Goal: Navigation & Orientation: Find specific page/section

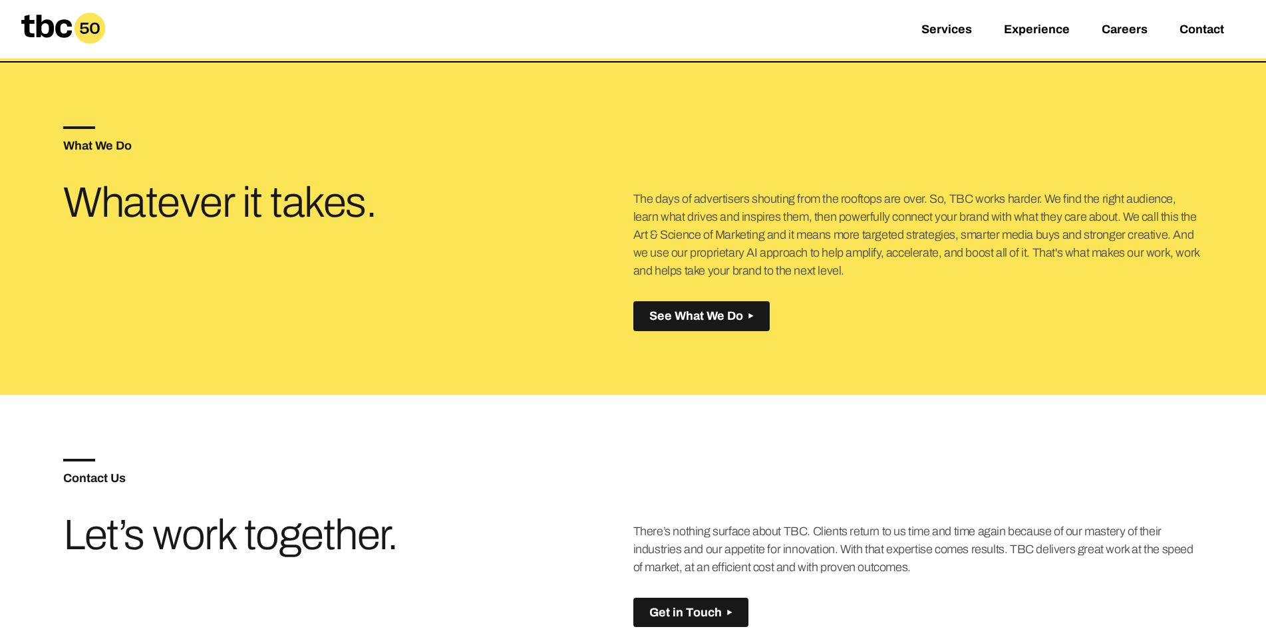
scroll to position [462, 0]
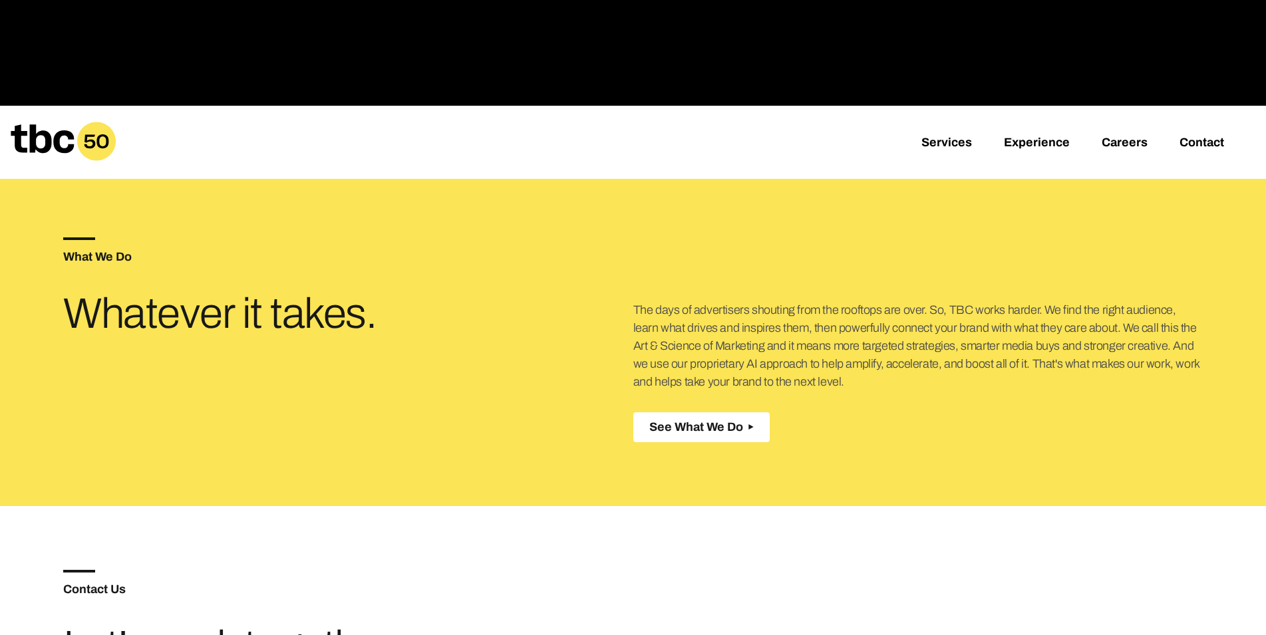
click at [732, 436] on button "See What We Do Created with Sketch." at bounding box center [701, 428] width 136 height 30
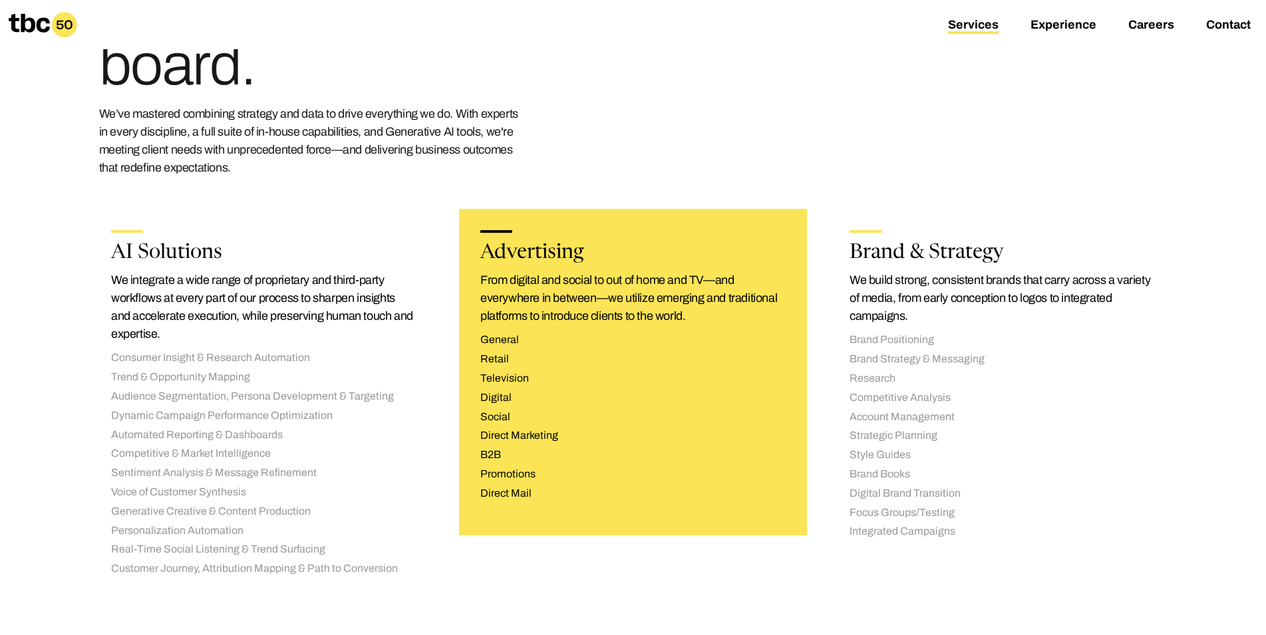
scroll to position [136, 0]
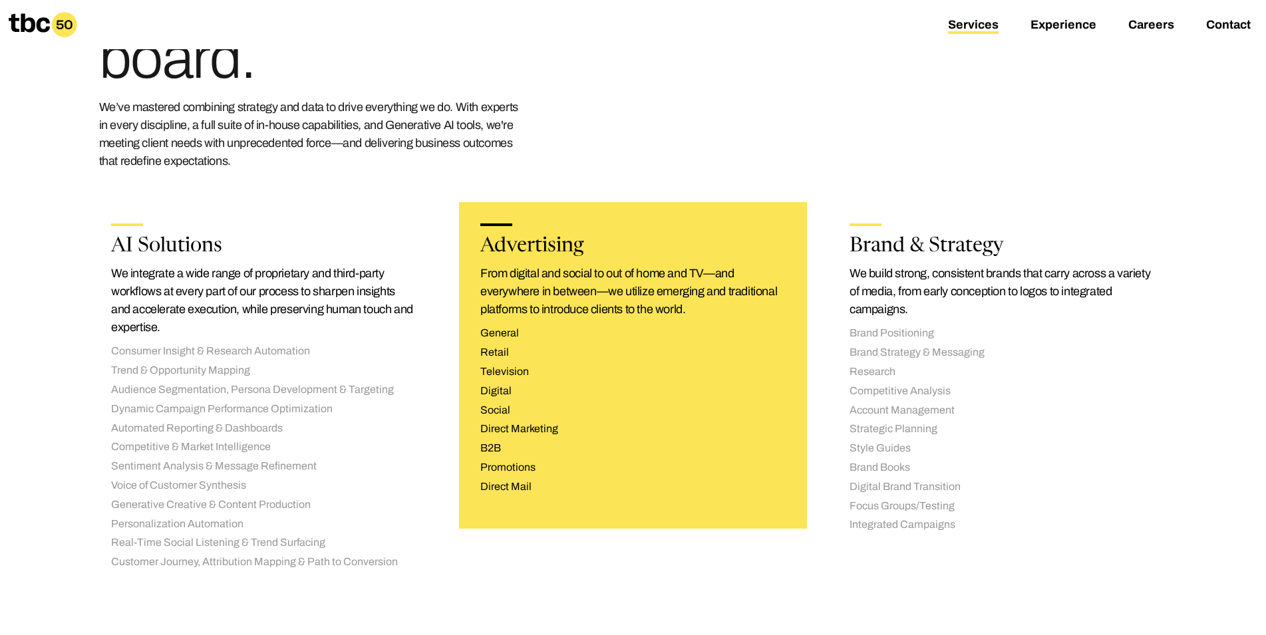
click at [609, 321] on div "Advertising From digital and social to out of home and TV—and everywhere in bet…" at bounding box center [633, 365] width 348 height 327
click at [508, 246] on h2 "Advertising" at bounding box center [632, 247] width 305 height 20
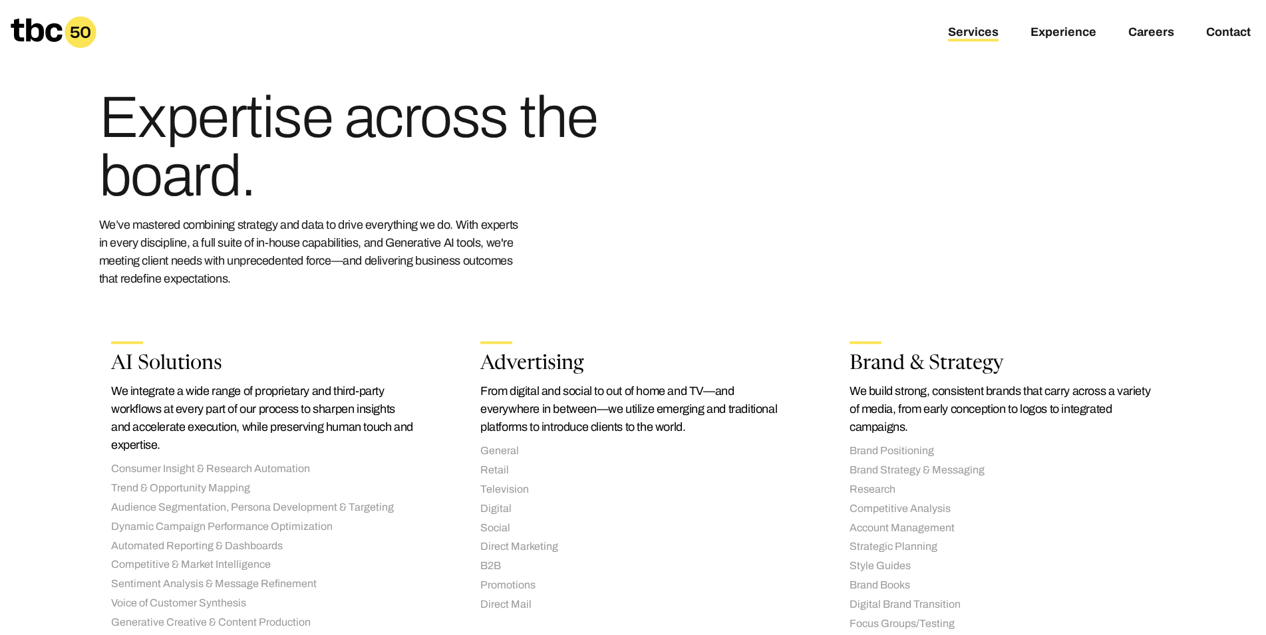
scroll to position [0, 0]
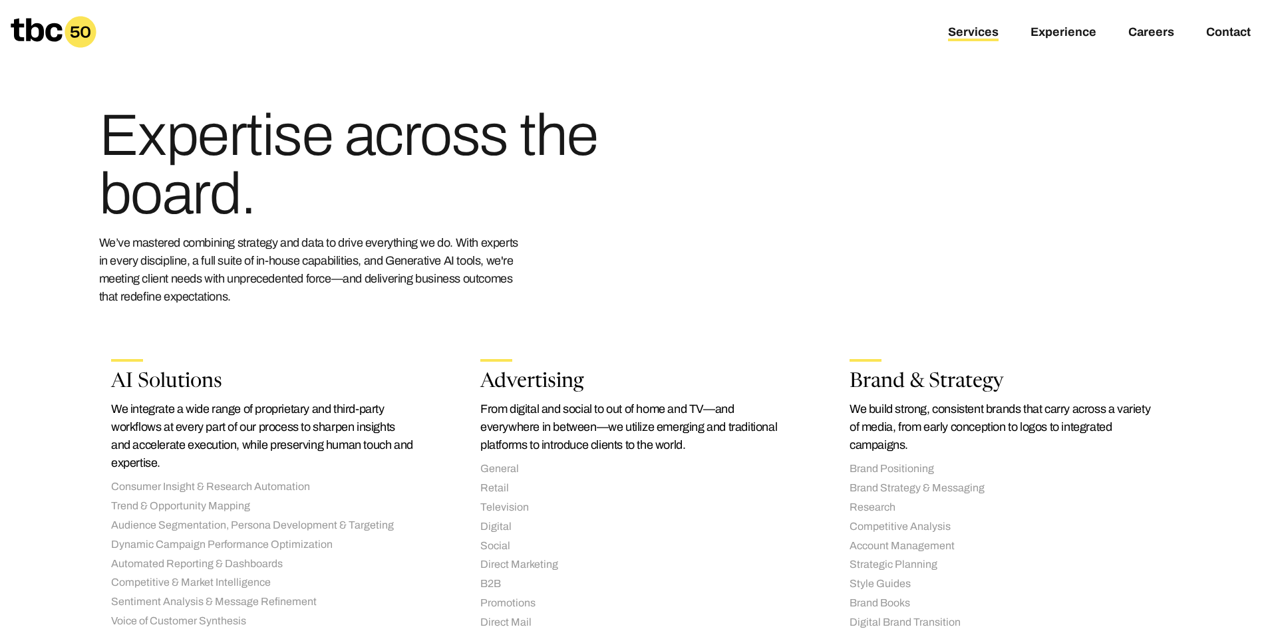
click at [74, 36] on icon at bounding box center [81, 31] width 20 height 11
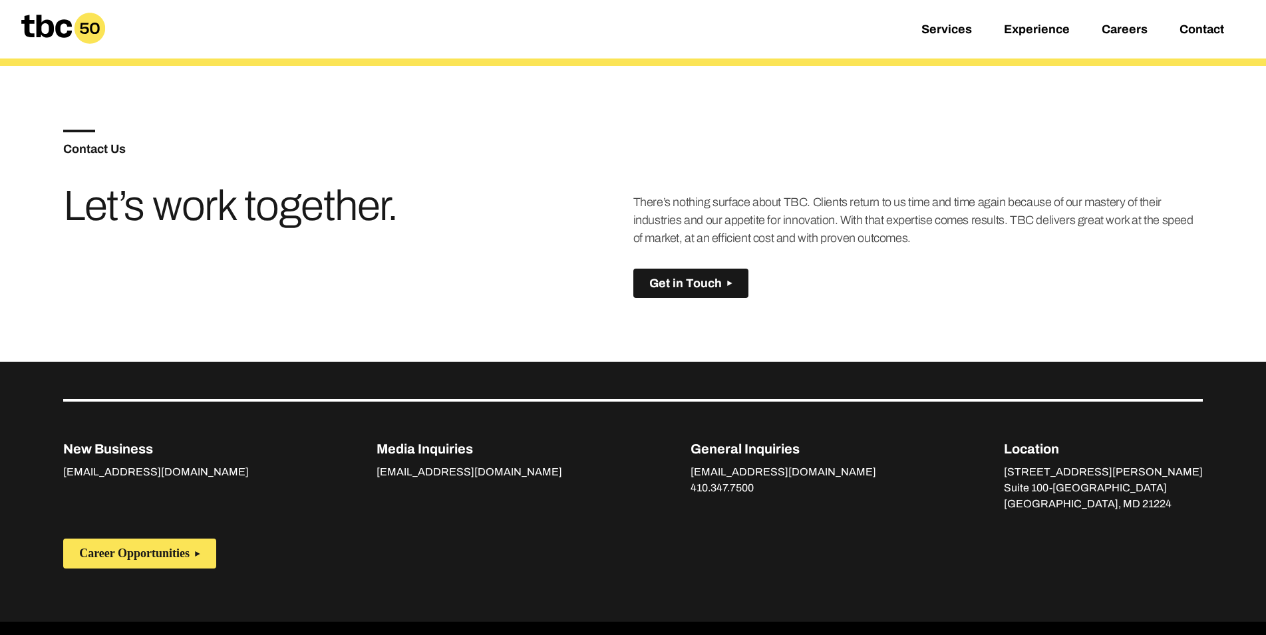
scroll to position [937, 0]
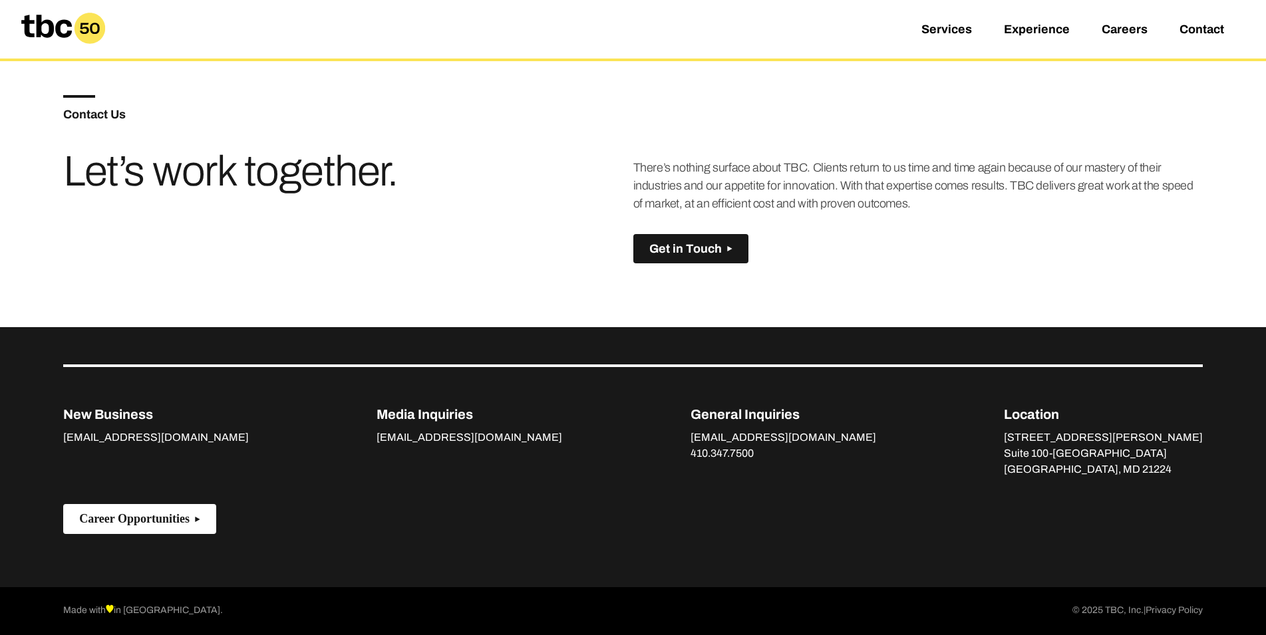
click at [110, 529] on button "Career Opportunities" at bounding box center [139, 519] width 153 height 30
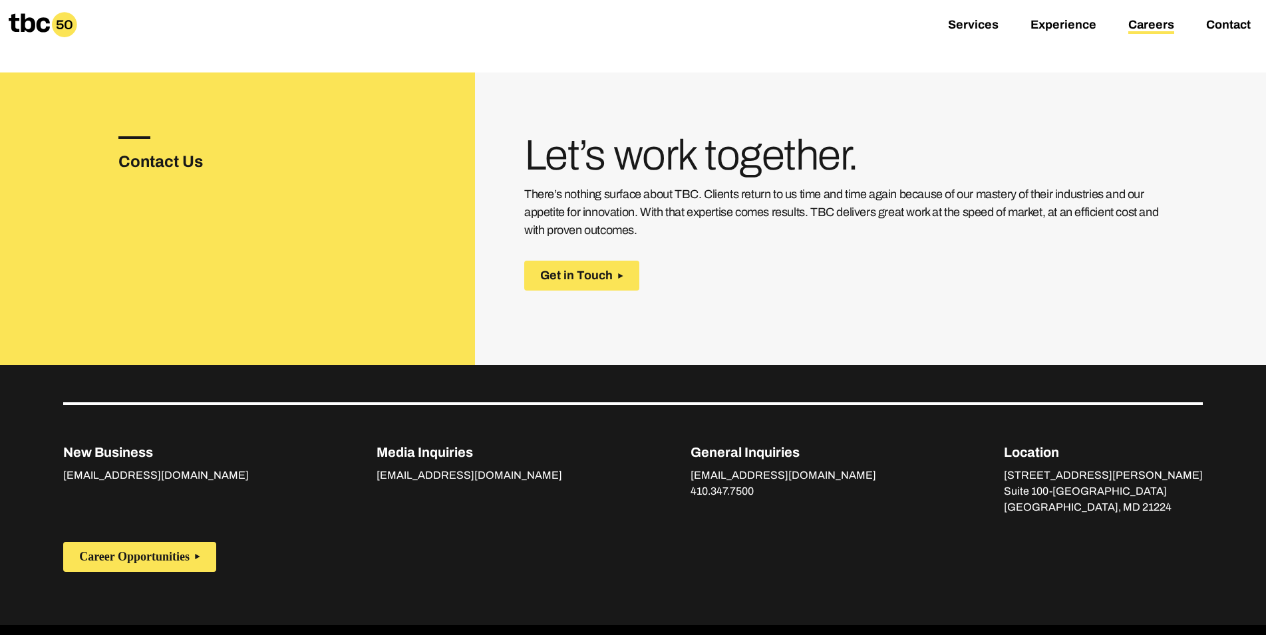
scroll to position [110, 0]
